Goal: Entertainment & Leisure: Consume media (video, audio)

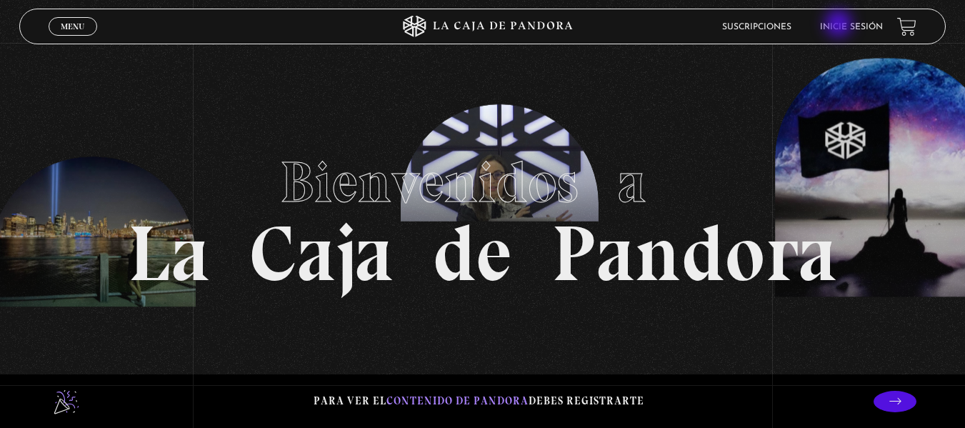
click at [840, 25] on link "Inicie sesión" at bounding box center [851, 27] width 63 height 9
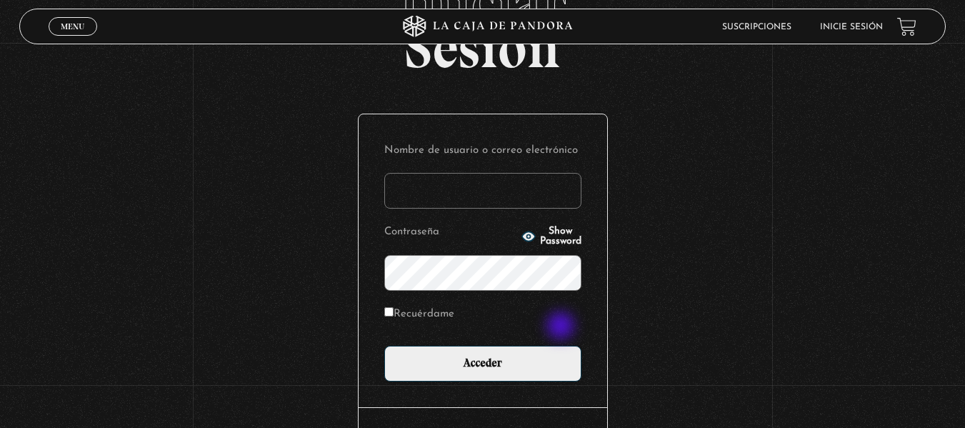
scroll to position [96, 0]
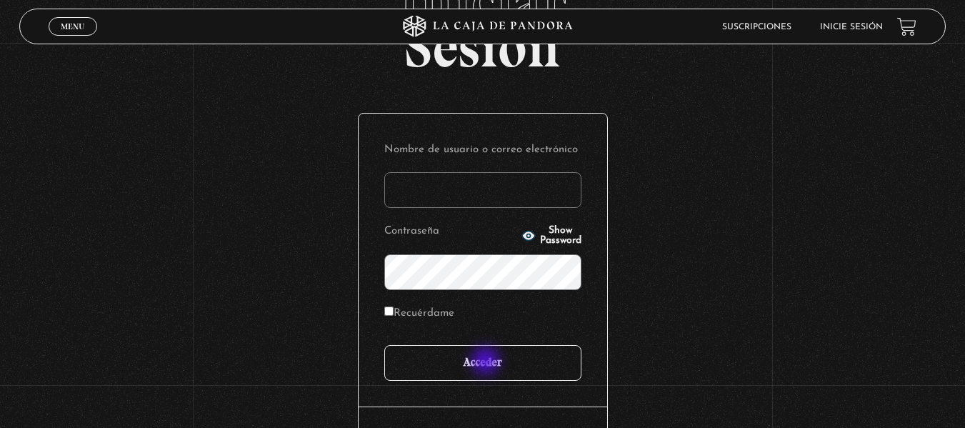
type input "[EMAIL_ADDRESS][DOMAIN_NAME]"
click at [484, 363] on input "Acceder" at bounding box center [482, 363] width 197 height 36
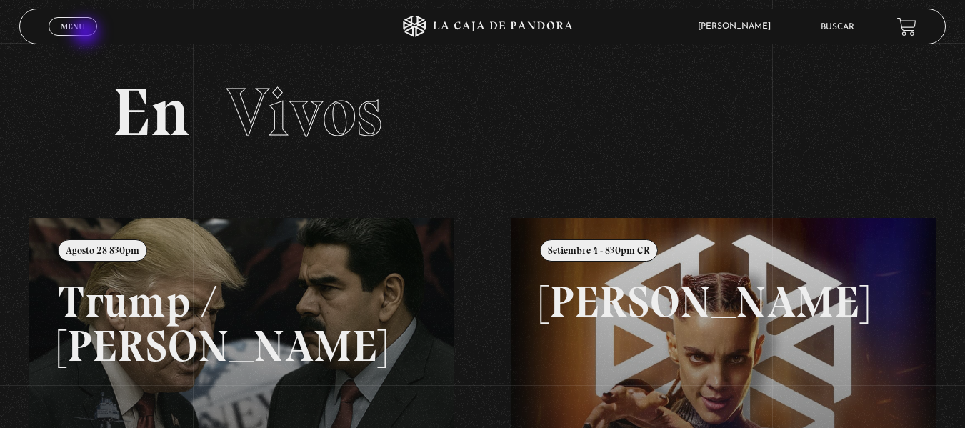
click at [87, 34] on span "Cerrar" at bounding box center [73, 39] width 34 height 10
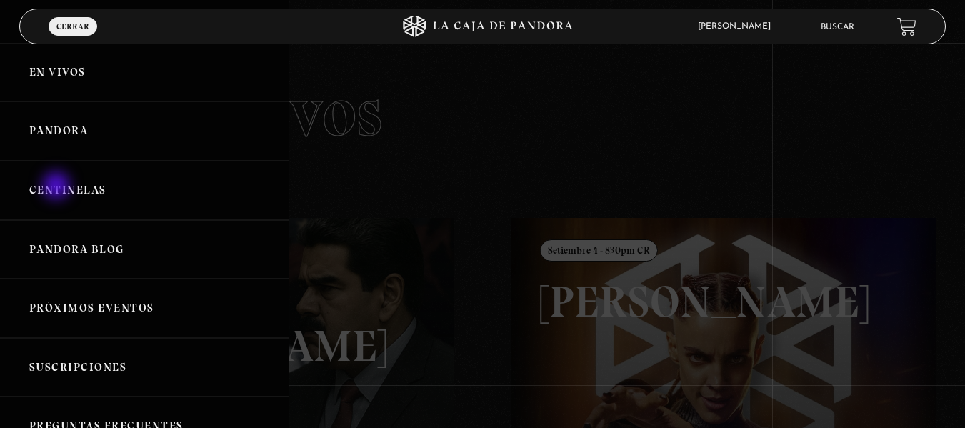
click at [58, 187] on link "Centinelas" at bounding box center [144, 190] width 289 height 59
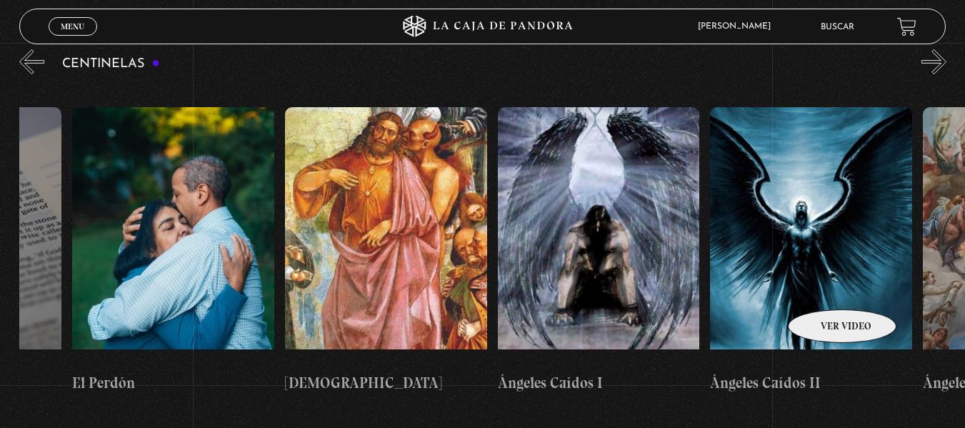
scroll to position [0, 21629]
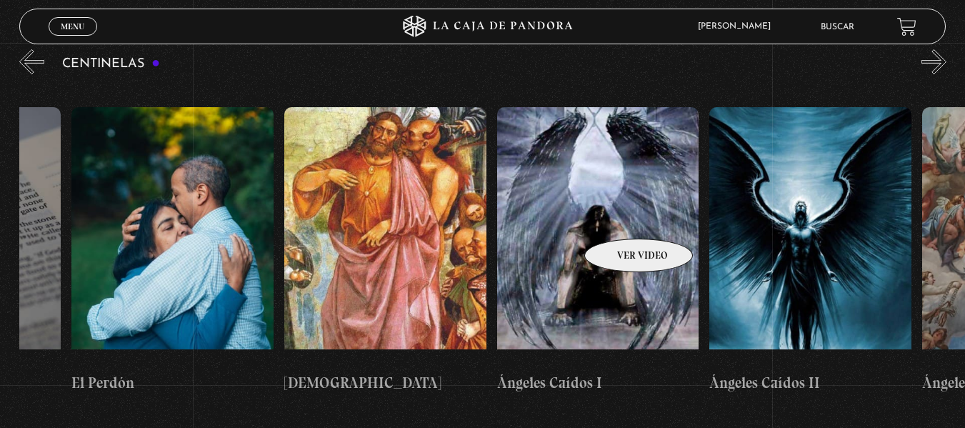
click at [620, 217] on figure at bounding box center [598, 235] width 202 height 257
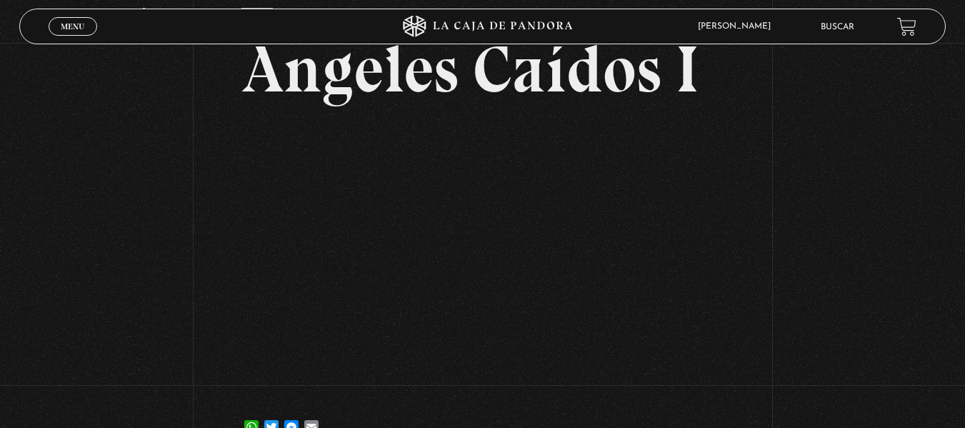
scroll to position [92, 0]
